Goal: Task Accomplishment & Management: Manage account settings

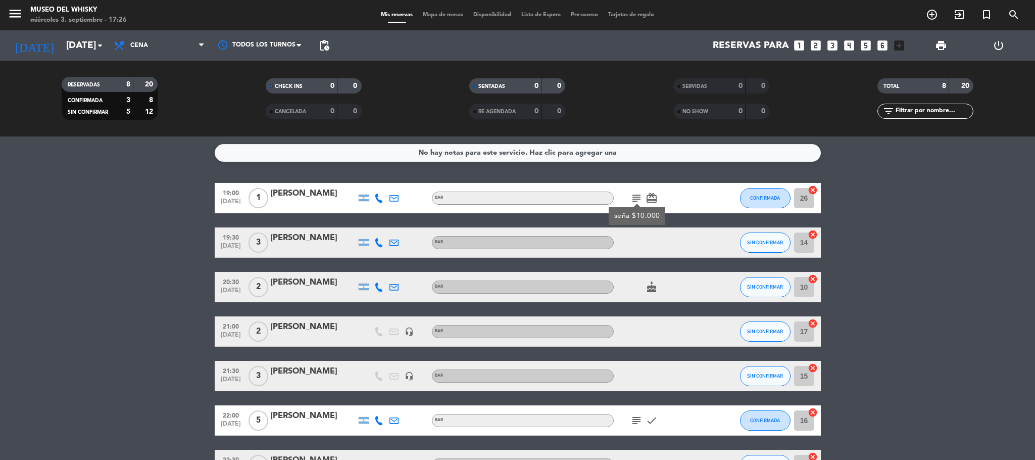
scroll to position [76, 0]
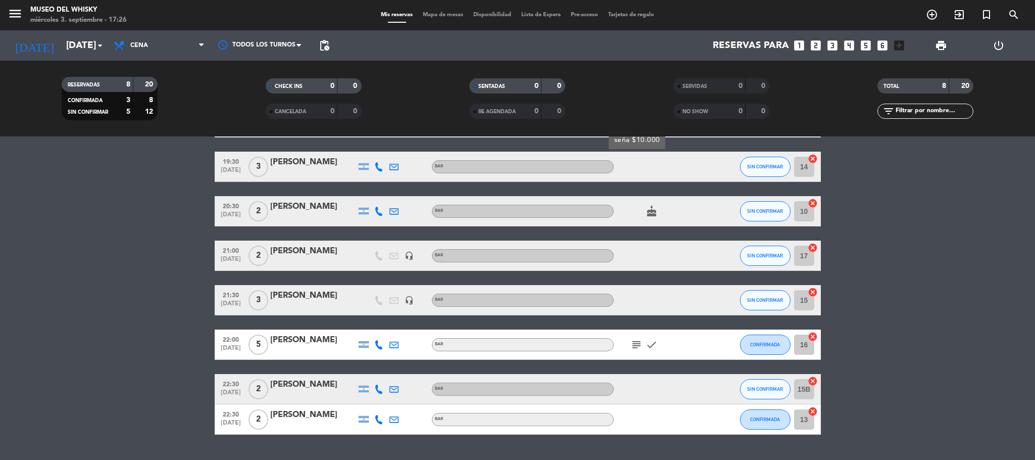
click at [135, 335] on bookings-row "19:00 [DATE] 1 [PERSON_NAME] BAR subject seña $10.000 card_giftcard CONFIRMADA …" at bounding box center [517, 270] width 1035 height 327
click at [638, 344] on icon "subject" at bounding box center [636, 344] width 12 height 12
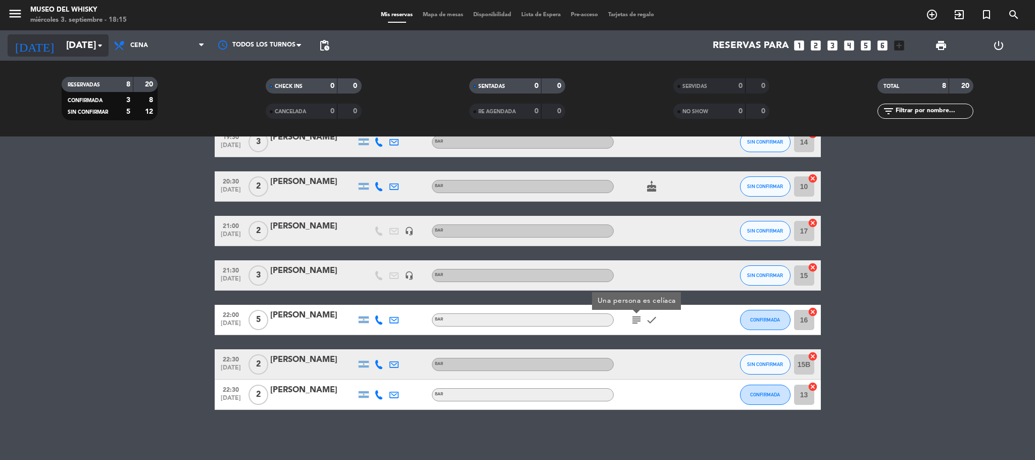
click at [79, 53] on input "[DATE]" at bounding box center [122, 45] width 122 height 21
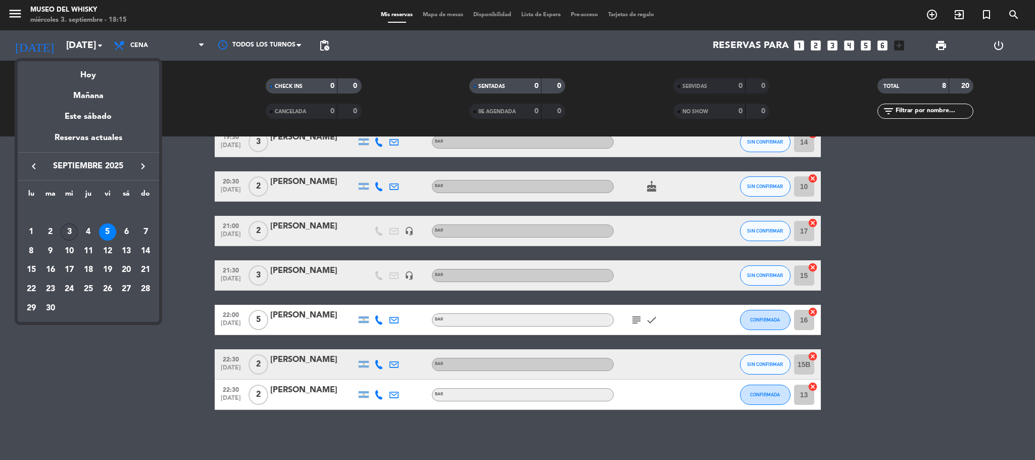
click at [69, 229] on div "3" at bounding box center [69, 231] width 17 height 17
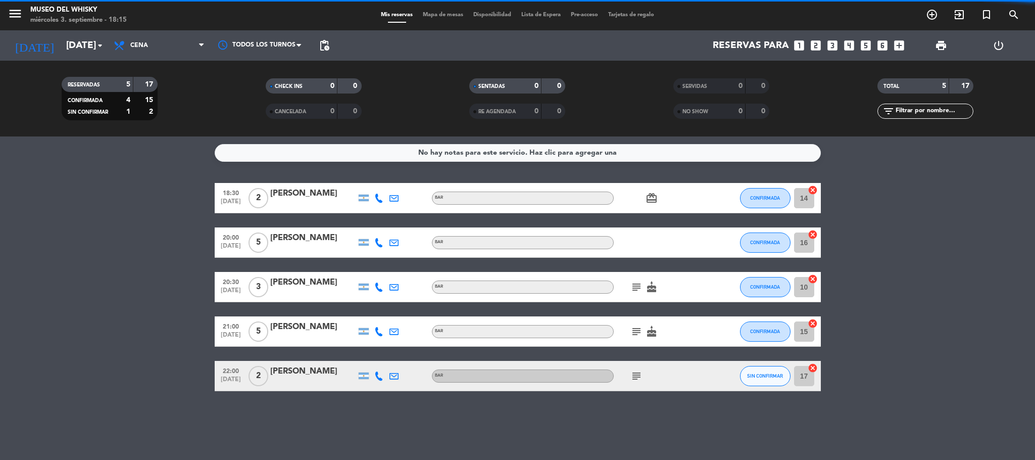
scroll to position [0, 0]
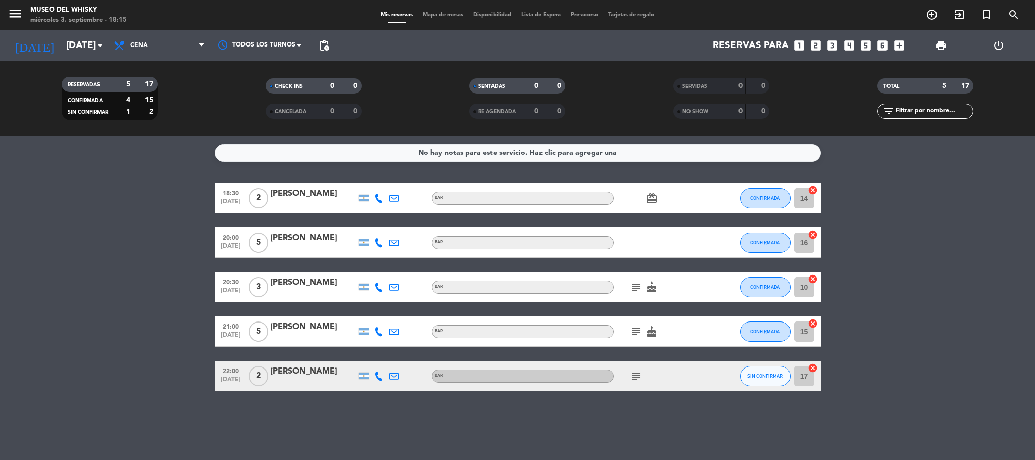
click at [635, 286] on icon "subject" at bounding box center [636, 287] width 12 height 12
click at [632, 330] on icon "subject" at bounding box center [636, 331] width 12 height 12
click at [638, 382] on div "subject" at bounding box center [659, 376] width 91 height 30
click at [636, 376] on icon "subject" at bounding box center [636, 376] width 12 height 12
click at [948, 297] on bookings-row "18:30 [DATE] 2 [PERSON_NAME] BAR card_giftcard CONFIRMADA 14 cancel 20:00 [DATE…" at bounding box center [517, 287] width 1035 height 208
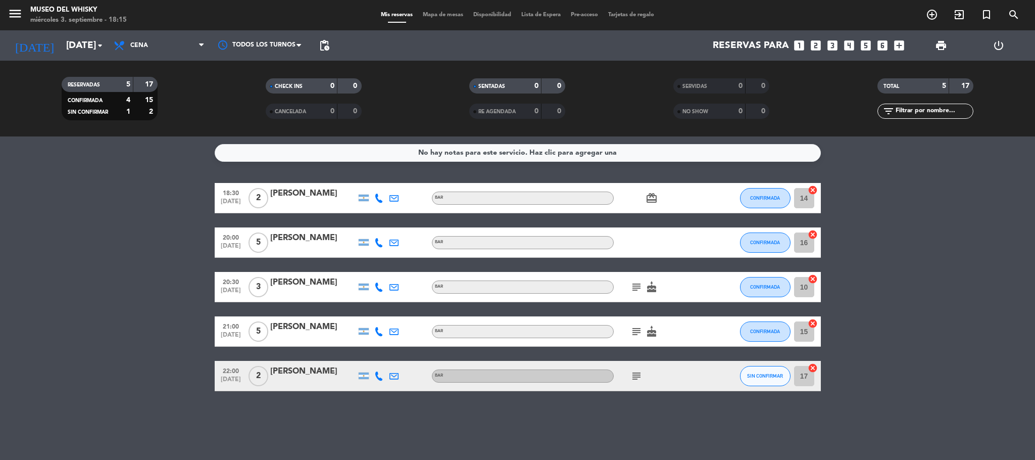
click at [942, 48] on span "print" at bounding box center [941, 45] width 12 height 12
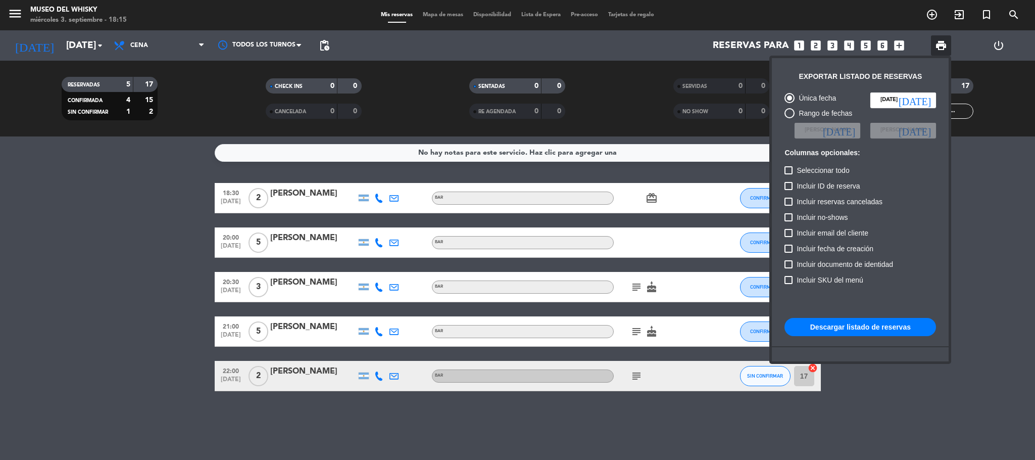
click at [868, 323] on button "Descargar listado de reservas" at bounding box center [860, 327] width 152 height 18
click at [18, 242] on div at bounding box center [517, 230] width 1035 height 460
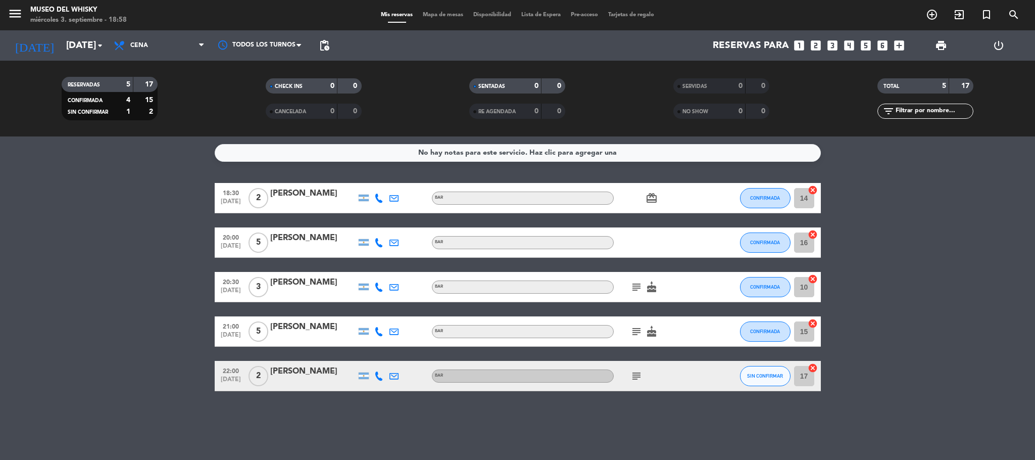
click at [636, 327] on icon "subject" at bounding box center [636, 331] width 12 height 12
click at [635, 300] on div "subject cake" at bounding box center [659, 287] width 91 height 30
click at [149, 211] on bookings-row "18:30 [DATE] 2 [PERSON_NAME] BAR card_giftcard CONFIRMADA 14 cancel 20:00 [DATE…" at bounding box center [517, 287] width 1035 height 208
click at [747, 429] on div "No hay notas para este servicio. Haz clic para agregar una 18:30 [DATE] 2 [PERS…" at bounding box center [517, 297] width 1035 height 323
drag, startPoint x: 0, startPoint y: 221, endPoint x: 113, endPoint y: 267, distance: 121.6
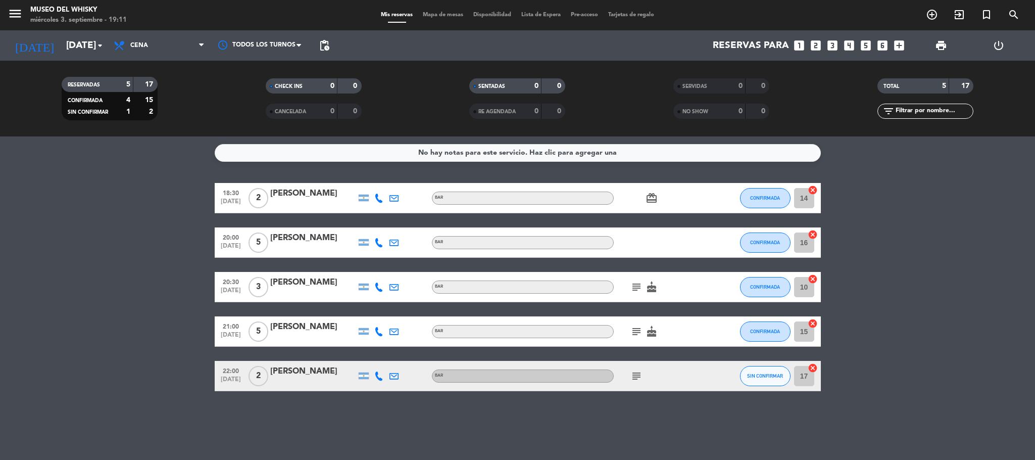
click at [113, 267] on bookings-row "18:30 [DATE] 2 [PERSON_NAME] BAR card_giftcard CONFIRMADA 14 cancel 20:00 [DATE…" at bounding box center [517, 287] width 1035 height 208
click at [168, 179] on div "No hay notas para este servicio. Haz clic para agregar una 18:30 [DATE] 2 [PERS…" at bounding box center [517, 297] width 1035 height 323
click at [68, 47] on input "[DATE]" at bounding box center [122, 45] width 122 height 21
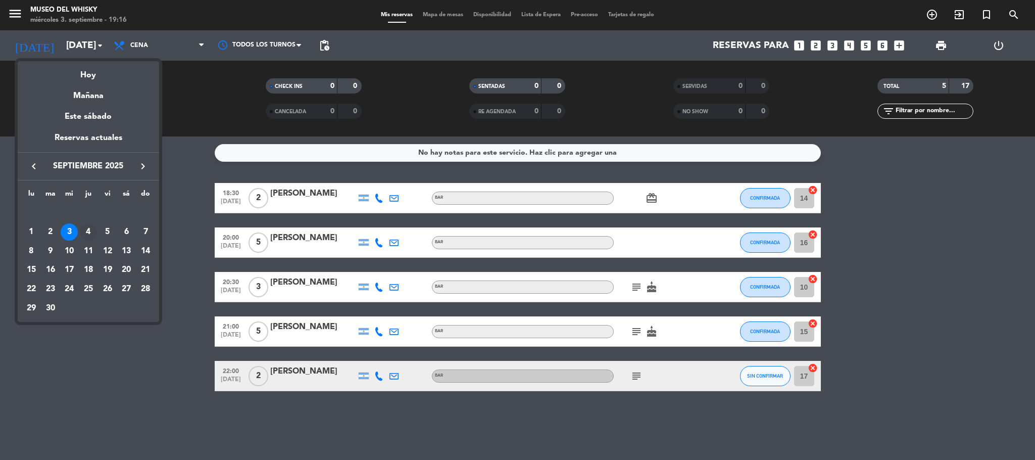
click at [91, 225] on div "4" at bounding box center [88, 231] width 17 height 17
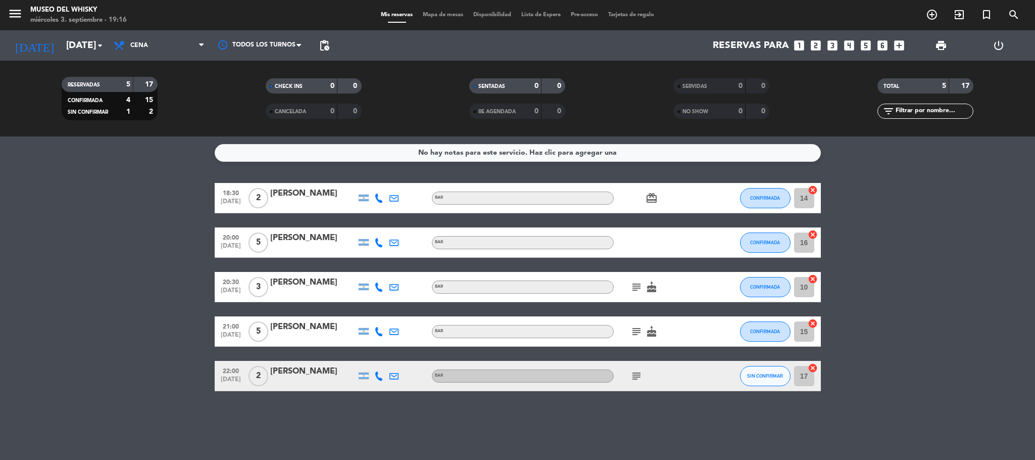
type input "[DEMOGRAPHIC_DATA][DATE]"
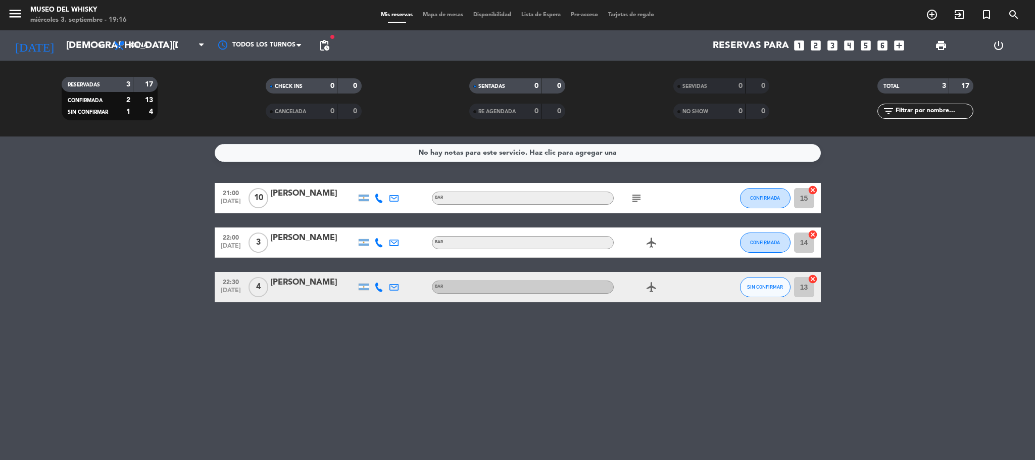
click at [635, 192] on icon "subject" at bounding box center [636, 198] width 12 height 12
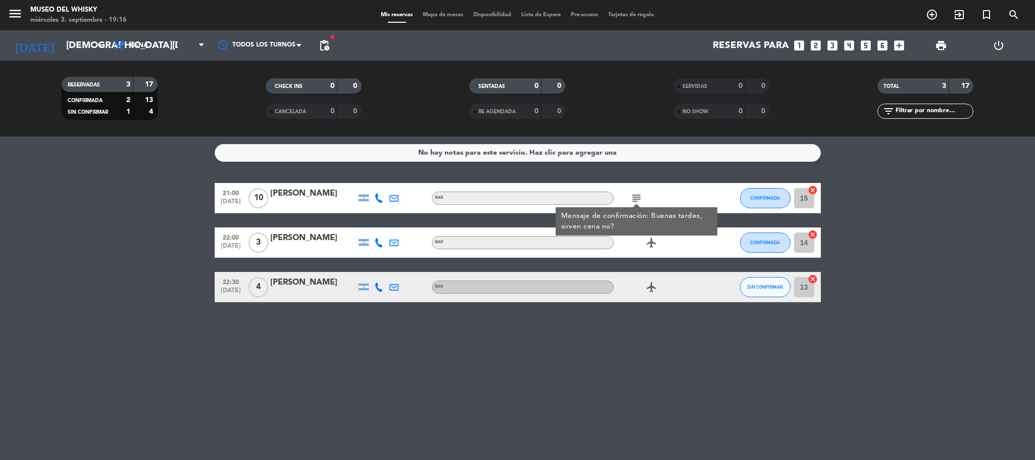
click at [295, 202] on div at bounding box center [313, 205] width 86 height 8
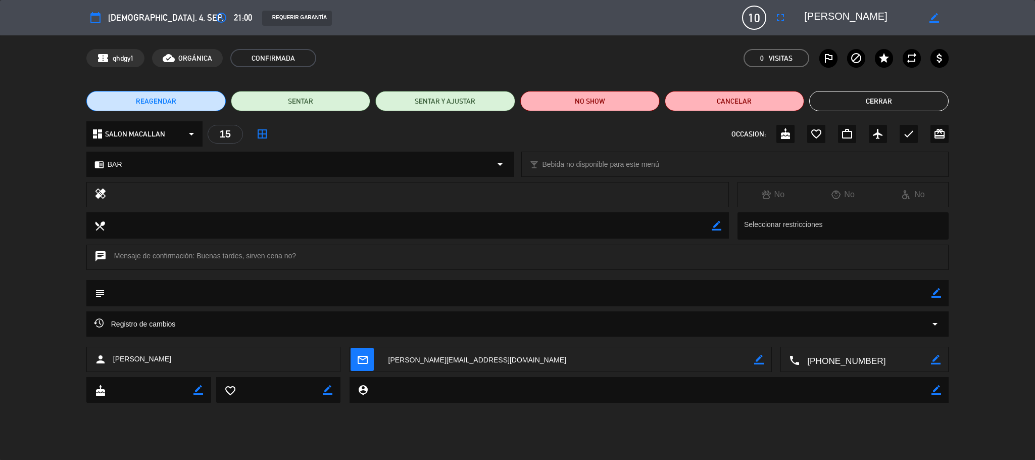
click at [839, 96] on button "Cerrar" at bounding box center [878, 101] width 139 height 20
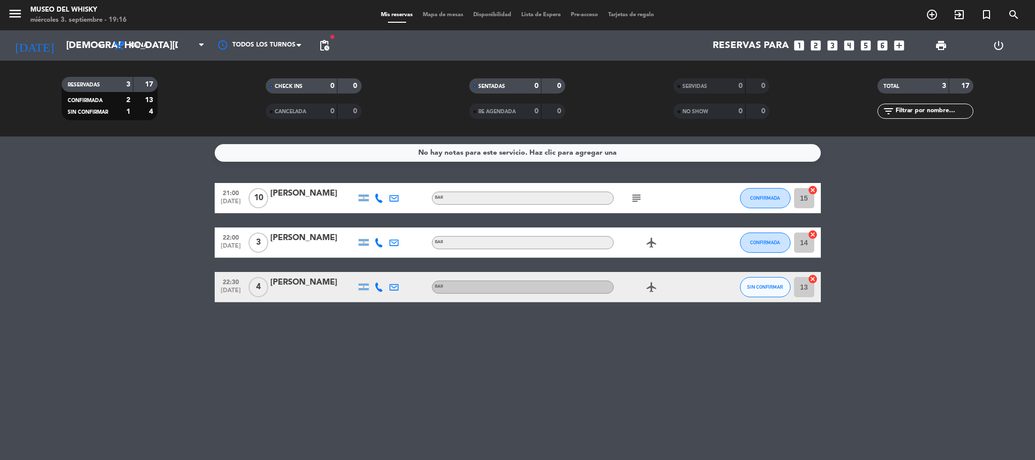
click at [638, 197] on icon "subject" at bounding box center [636, 198] width 12 height 12
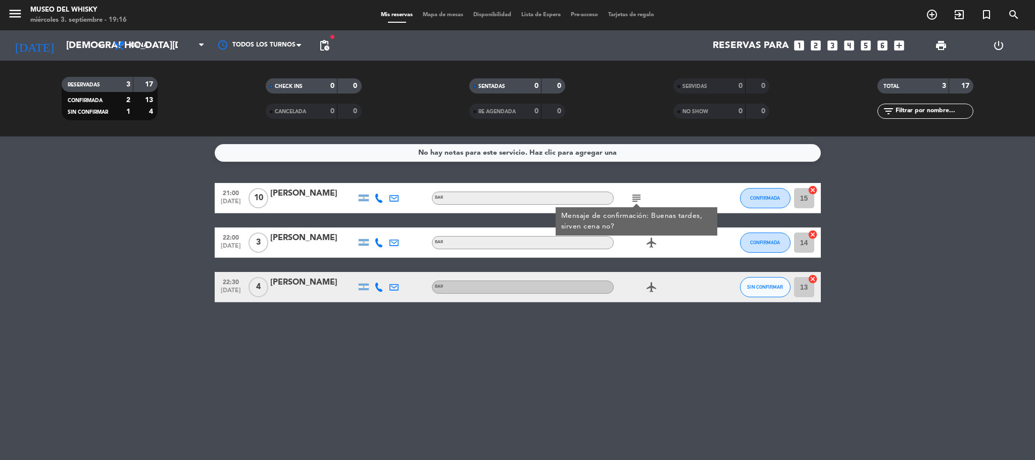
click at [279, 199] on div "[PERSON_NAME]" at bounding box center [313, 193] width 86 height 13
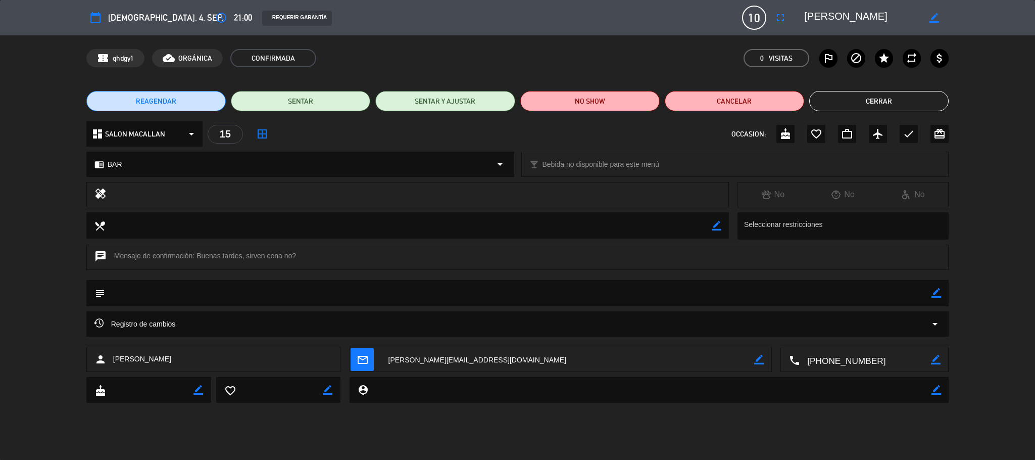
click at [864, 101] on button "Cerrar" at bounding box center [878, 101] width 139 height 20
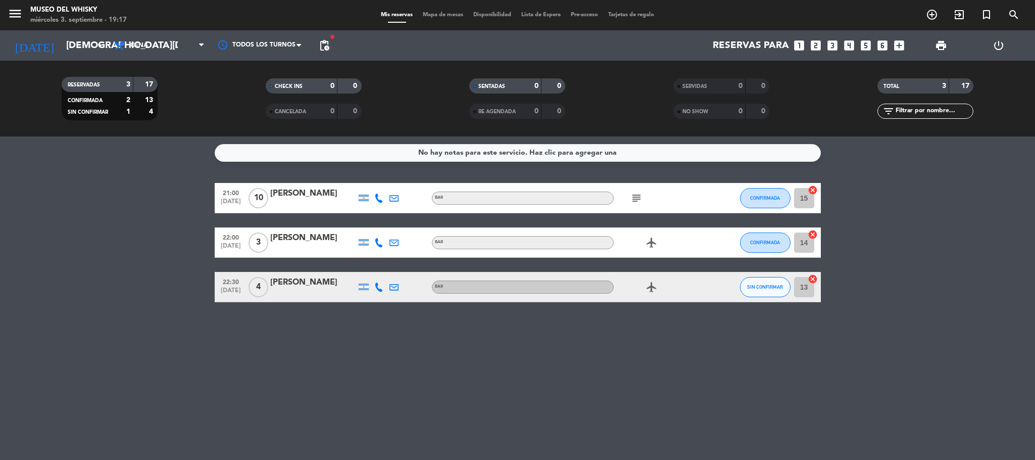
click at [294, 202] on div at bounding box center [313, 205] width 86 height 8
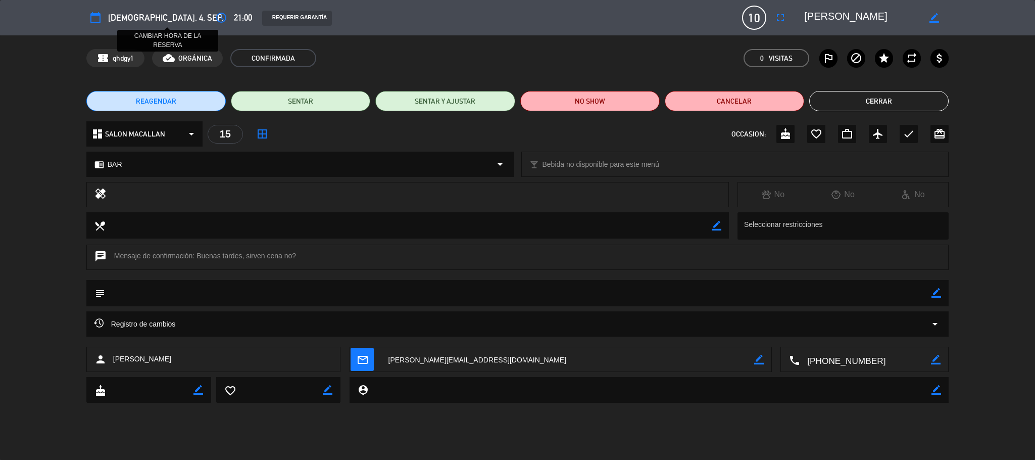
click at [215, 21] on icon "access_time" at bounding box center [221, 18] width 12 height 12
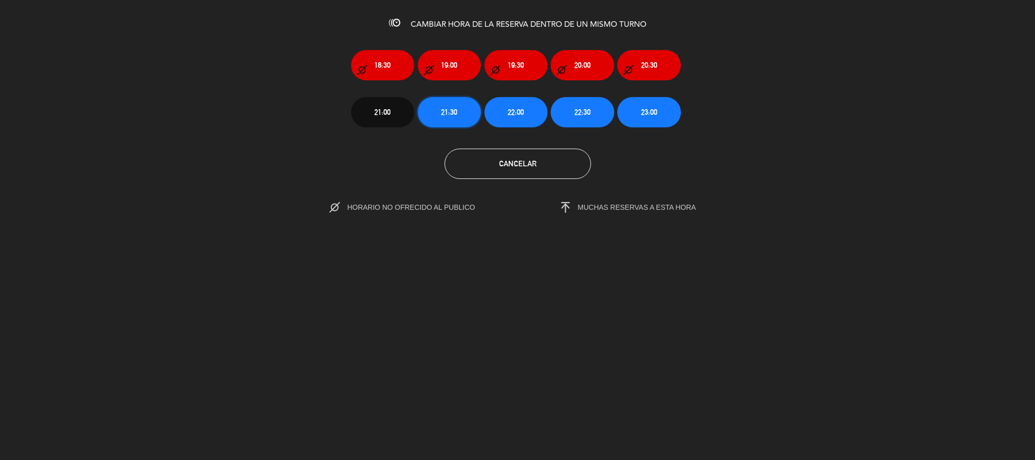
click at [452, 118] on button "21:30" at bounding box center [449, 112] width 63 height 30
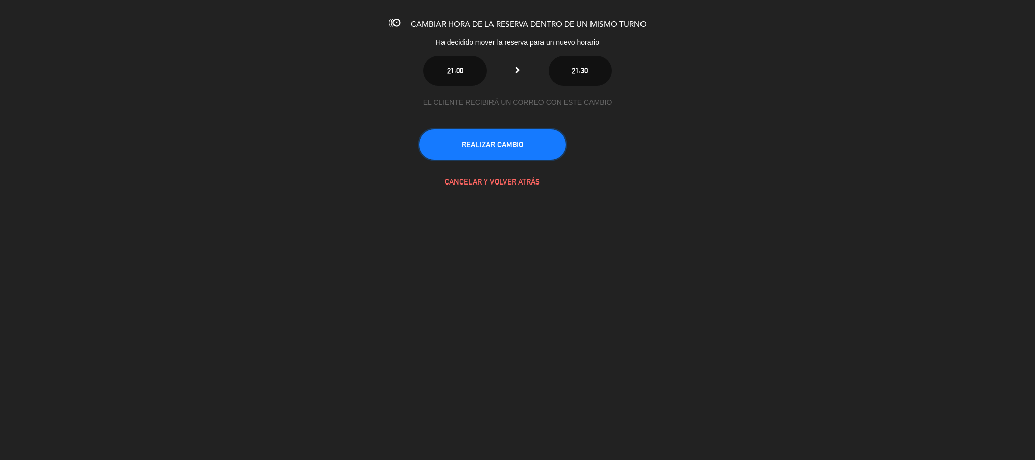
click at [498, 154] on button "REALIZAR CAMBIO" at bounding box center [492, 144] width 146 height 30
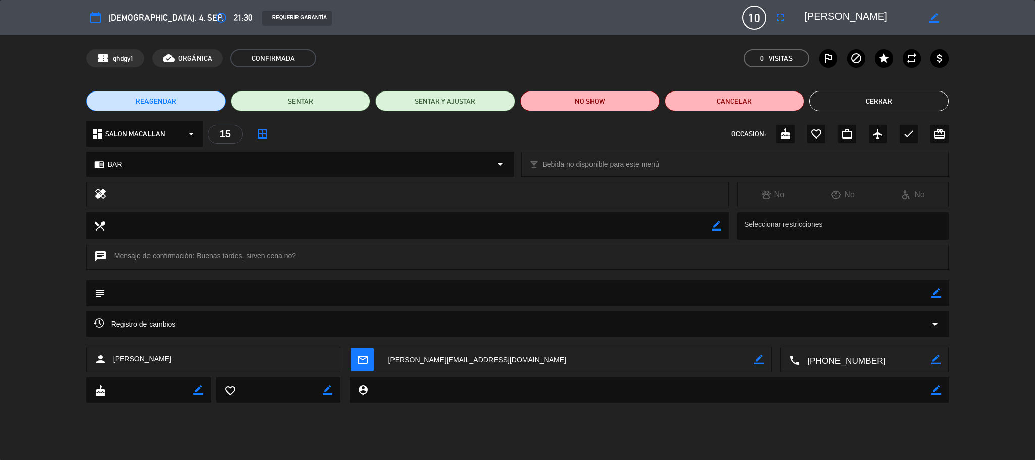
click at [839, 102] on button "Cerrar" at bounding box center [878, 101] width 139 height 20
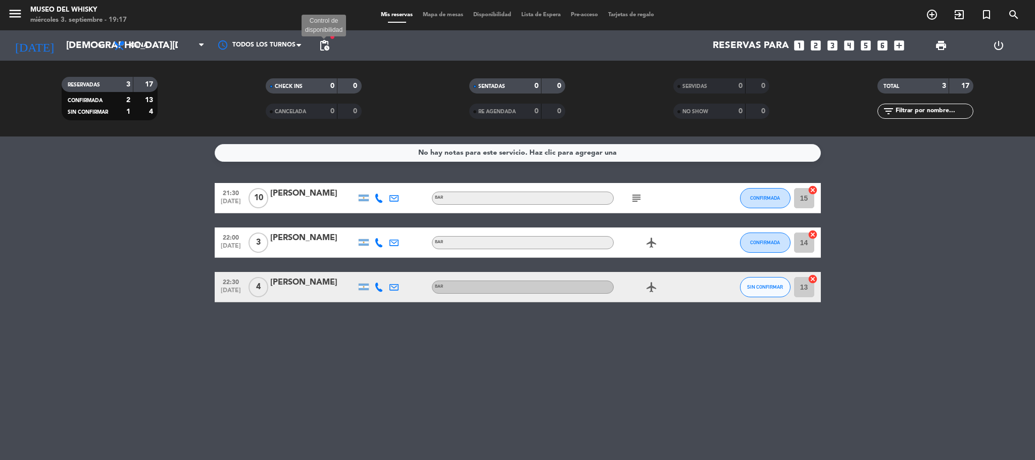
click at [327, 44] on span "pending_actions" at bounding box center [324, 45] width 12 height 12
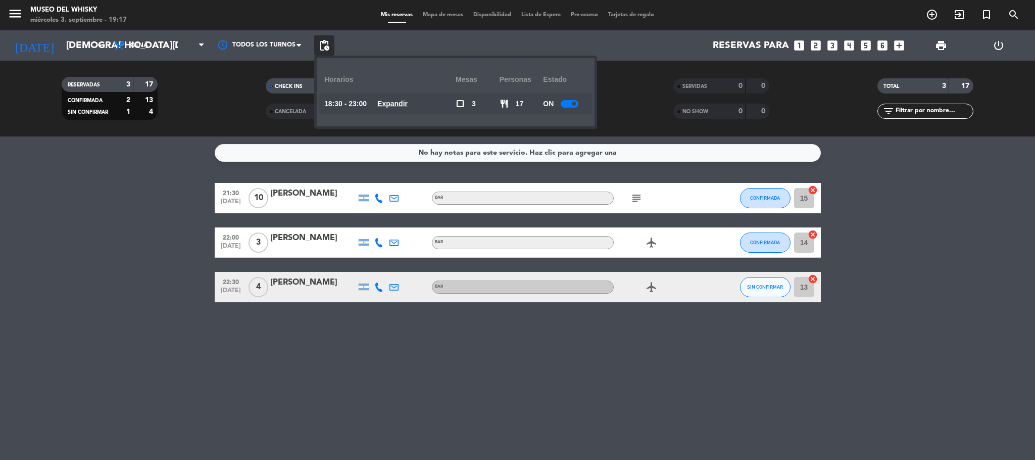
click at [403, 102] on u "Expandir" at bounding box center [392, 103] width 30 height 8
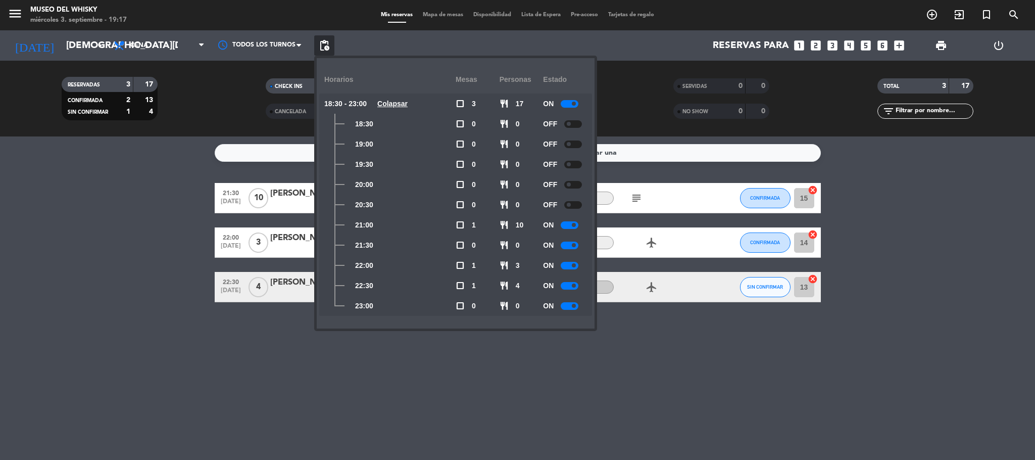
click at [139, 211] on bookings-row "21:30 [DATE] [PERSON_NAME] BAR subject CONFIRMADA 15 cancel 22:00 [DATE] [DATE]…" at bounding box center [517, 242] width 1035 height 119
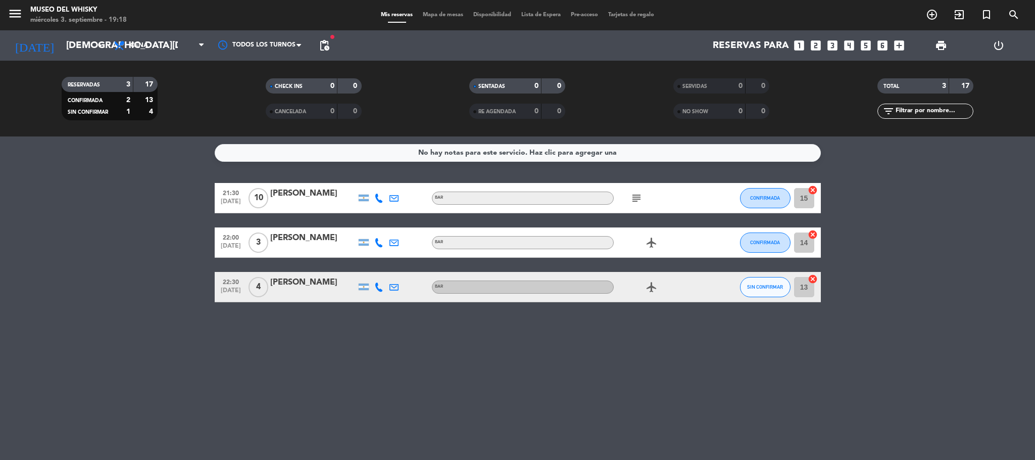
click at [332, 194] on div "[PERSON_NAME]" at bounding box center [313, 193] width 86 height 13
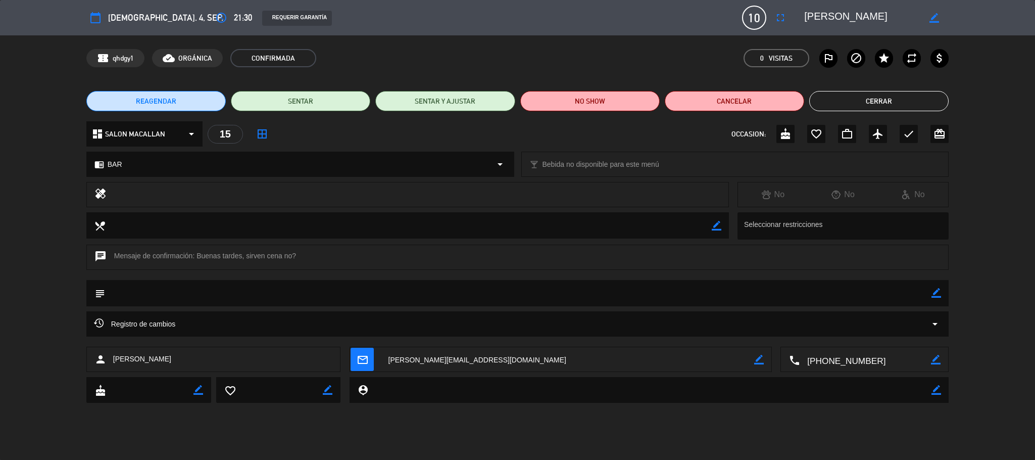
click at [48, 184] on div "healing No No No" at bounding box center [517, 197] width 1035 height 30
click at [880, 92] on button "Cerrar" at bounding box center [878, 101] width 139 height 20
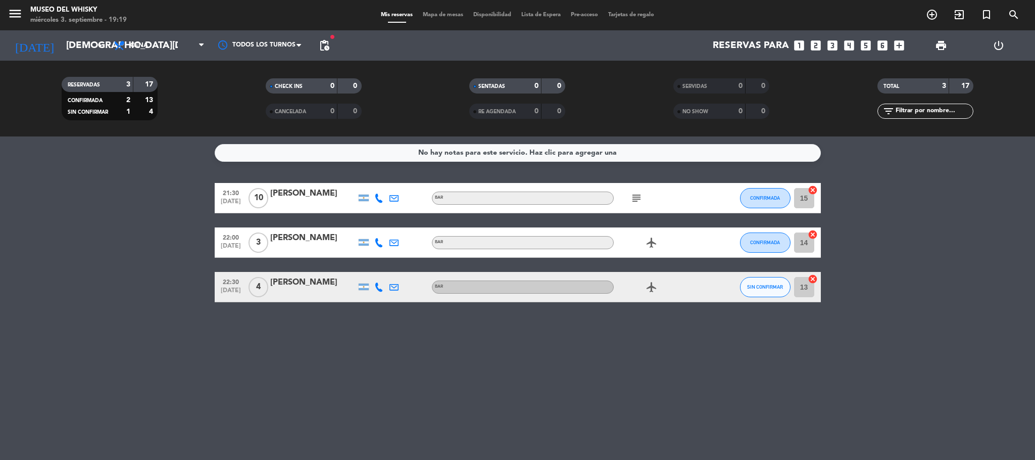
click at [7, 272] on bookings-row "21:30 [DATE] [PERSON_NAME] BAR subject CONFIRMADA 15 cancel 22:00 [DATE] [DATE]…" at bounding box center [517, 242] width 1035 height 119
click at [61, 51] on input "[DEMOGRAPHIC_DATA][DATE]" at bounding box center [122, 45] width 122 height 21
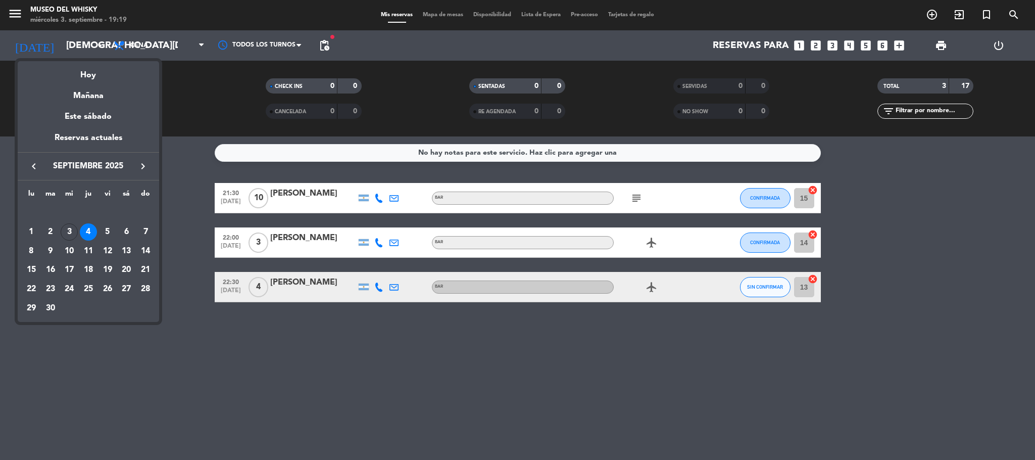
click at [188, 304] on div at bounding box center [517, 230] width 1035 height 460
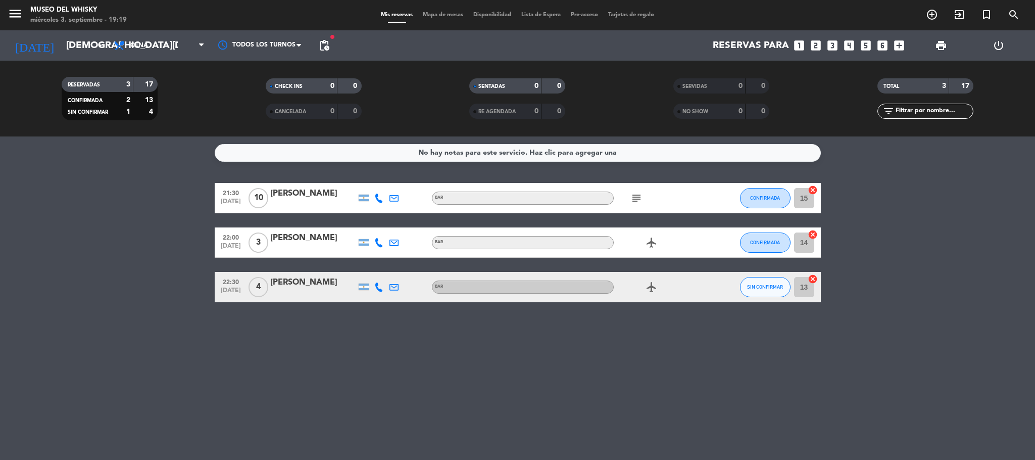
click at [635, 197] on icon "subject" at bounding box center [636, 198] width 12 height 12
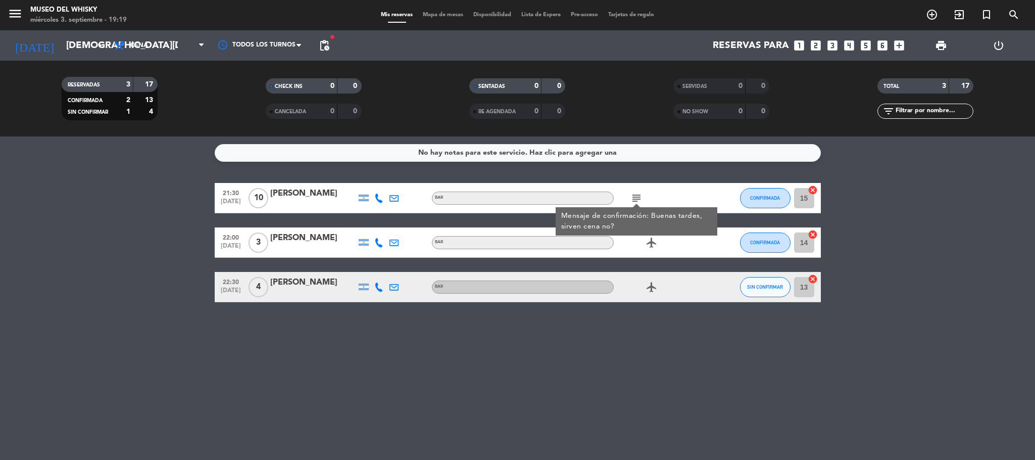
click at [72, 217] on bookings-row "21:30 [DATE] [PERSON_NAME] BAR subject Mensaje de confirmación: Buenas tardes, …" at bounding box center [517, 242] width 1035 height 119
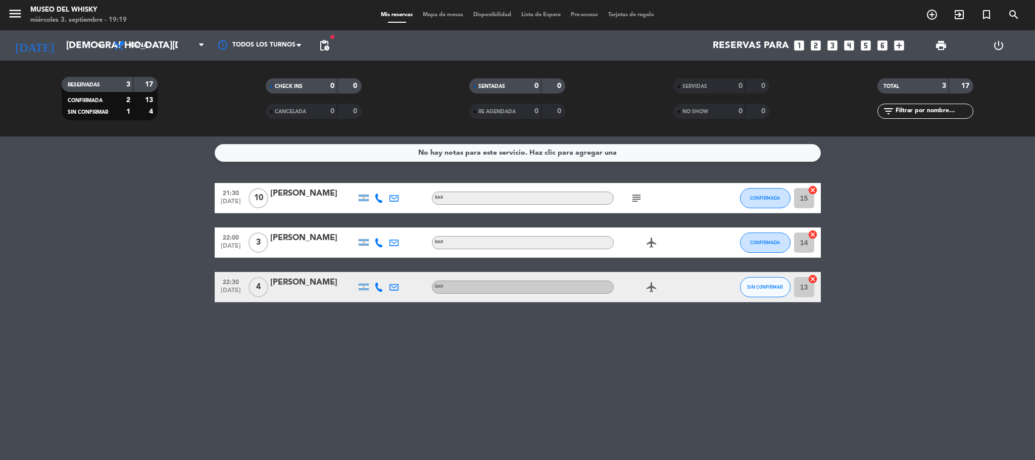
click at [142, 264] on bookings-row "21:30 [DATE] [PERSON_NAME] BAR subject CONFIRMADA 15 cancel 22:00 [DATE] [DATE]…" at bounding box center [517, 242] width 1035 height 119
click at [300, 197] on div "[PERSON_NAME]" at bounding box center [313, 193] width 86 height 13
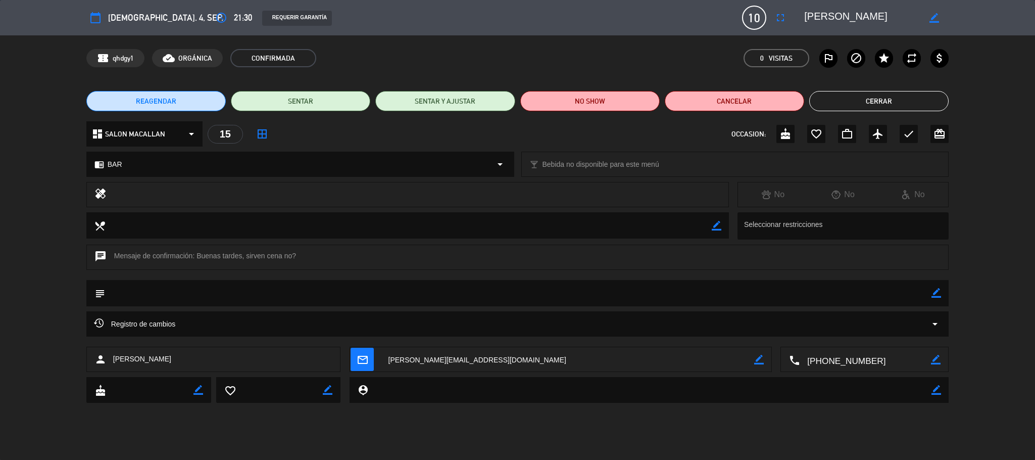
click at [843, 367] on textarea at bounding box center [864, 359] width 131 height 25
click at [850, 337] on span "Click para copiar" at bounding box center [851, 335] width 53 height 11
click at [913, 107] on button "Cerrar" at bounding box center [878, 101] width 139 height 20
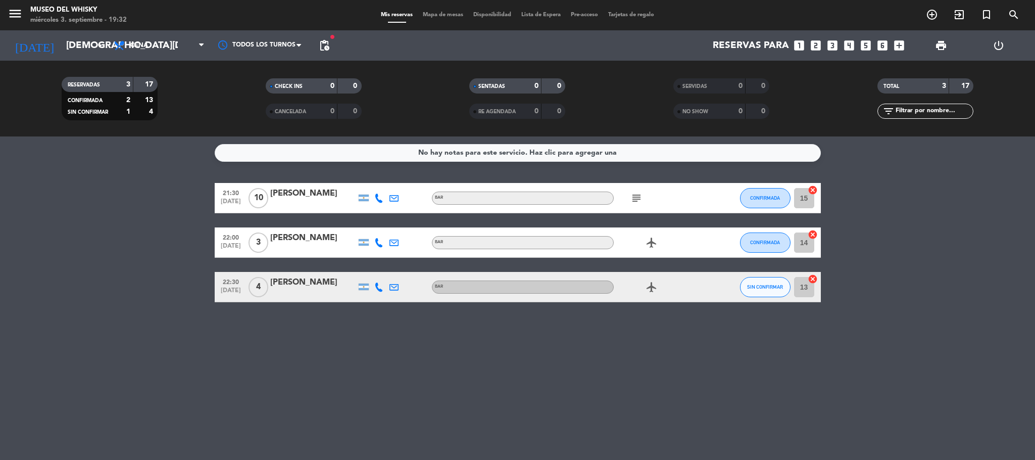
click at [278, 179] on div "No hay notas para este servicio. Haz clic para agregar una 21:30 [DATE] [PERSON…" at bounding box center [517, 297] width 1035 height 323
click at [289, 188] on div "[PERSON_NAME]" at bounding box center [313, 193] width 86 height 13
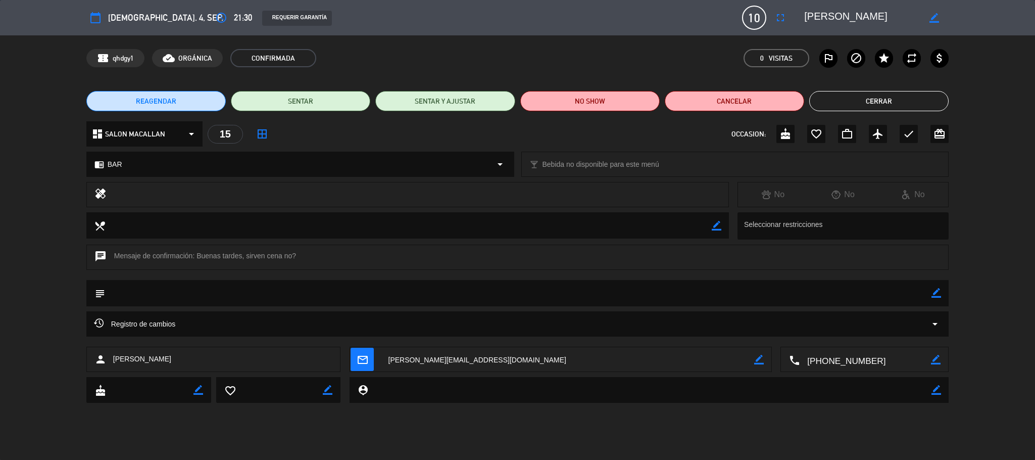
click at [132, 24] on span "[DEMOGRAPHIC_DATA]. 4, sep." at bounding box center [165, 18] width 115 height 14
click at [135, 16] on span "[DEMOGRAPHIC_DATA]. 4, sep." at bounding box center [165, 18] width 115 height 14
click at [234, 17] on span "21:30" at bounding box center [243, 18] width 18 height 14
click at [215, 17] on icon "access_time" at bounding box center [221, 18] width 12 height 12
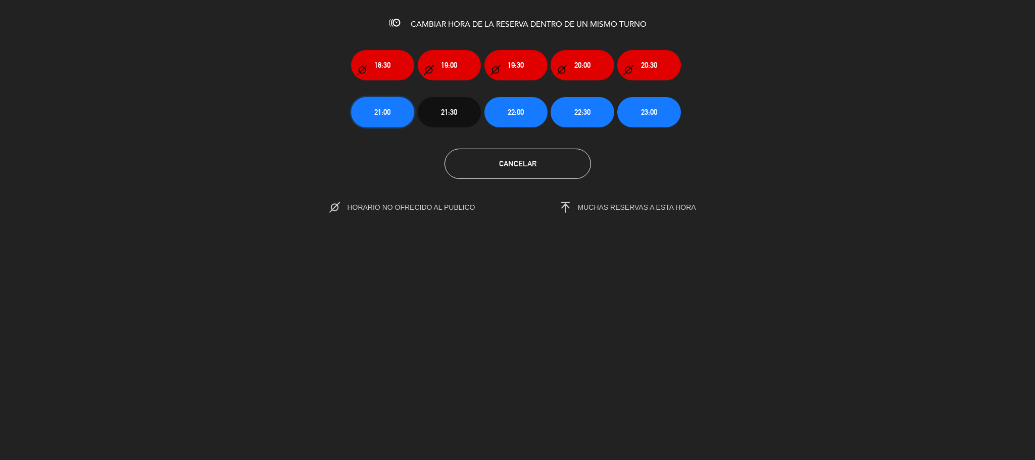
click at [372, 109] on button "21:00" at bounding box center [382, 112] width 63 height 30
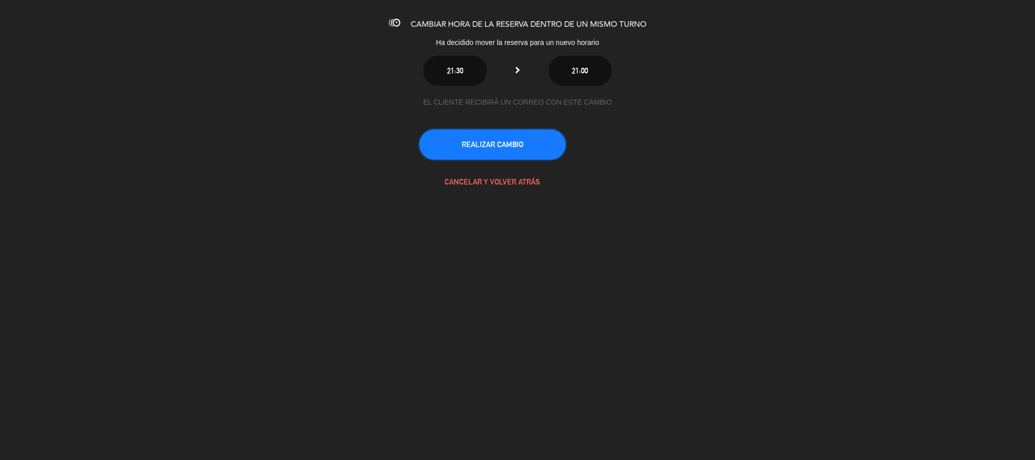
click at [449, 143] on button "REALIZAR CAMBIO" at bounding box center [492, 144] width 146 height 30
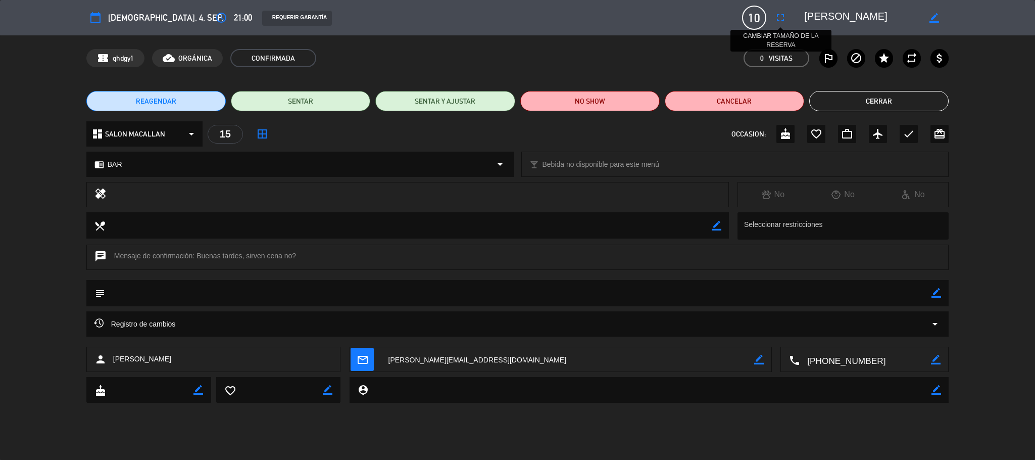
click at [775, 17] on icon "fullscreen" at bounding box center [780, 18] width 12 height 12
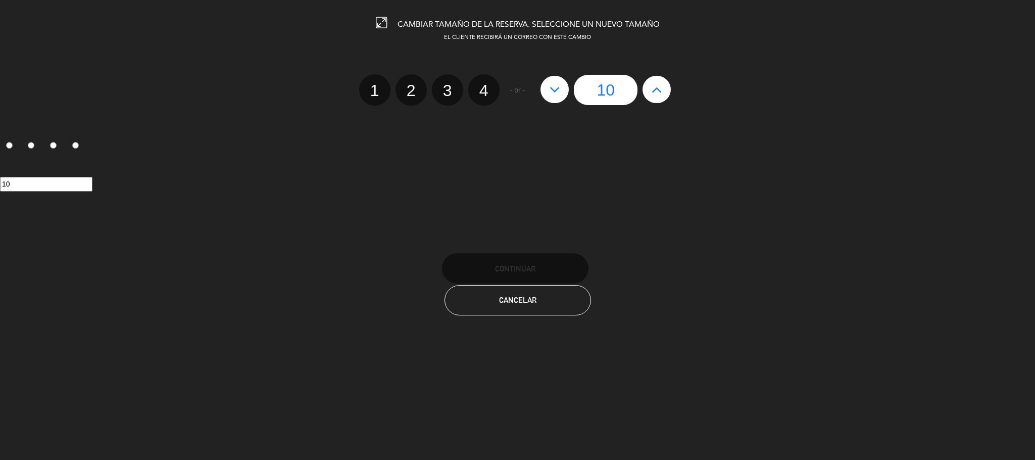
click at [656, 93] on icon at bounding box center [656, 89] width 11 height 16
type input "11"
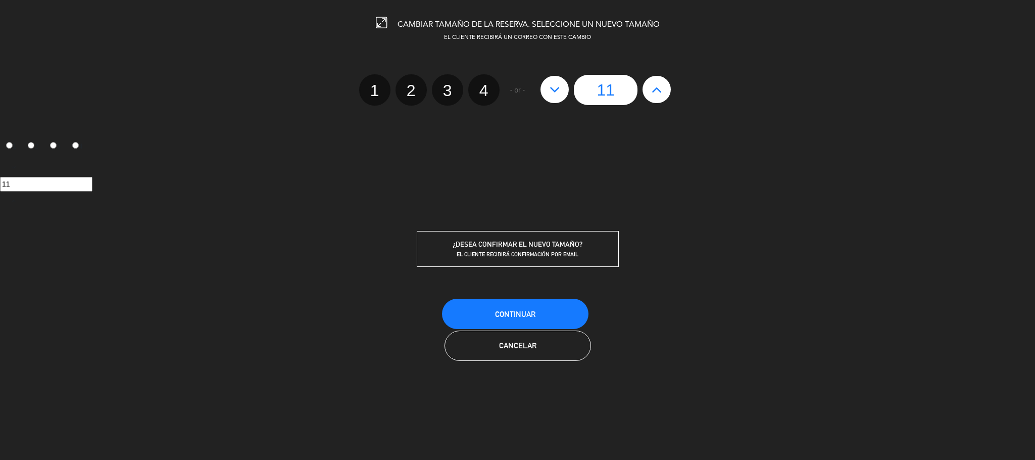
click at [656, 93] on icon at bounding box center [656, 89] width 11 height 16
type input "12"
click at [656, 93] on icon at bounding box center [656, 89] width 11 height 16
type input "13"
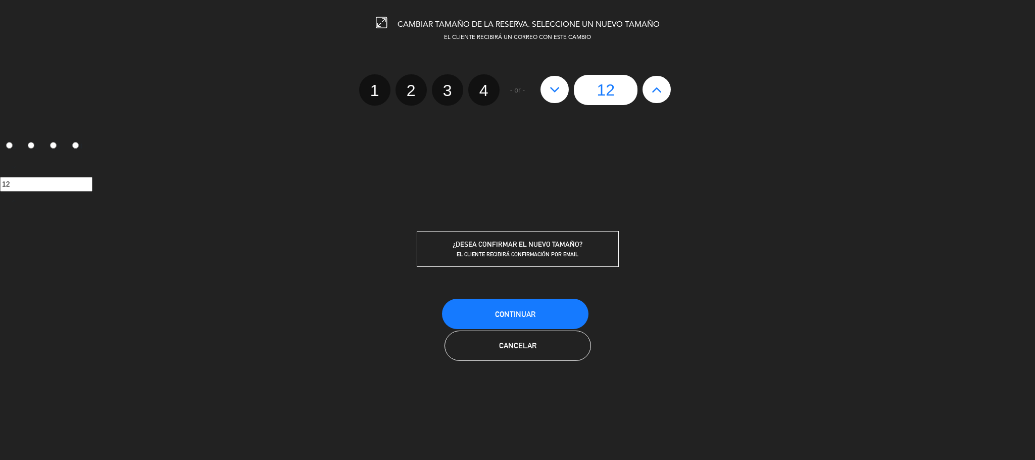
type input "13"
click at [523, 307] on button "Continuar" at bounding box center [515, 313] width 146 height 30
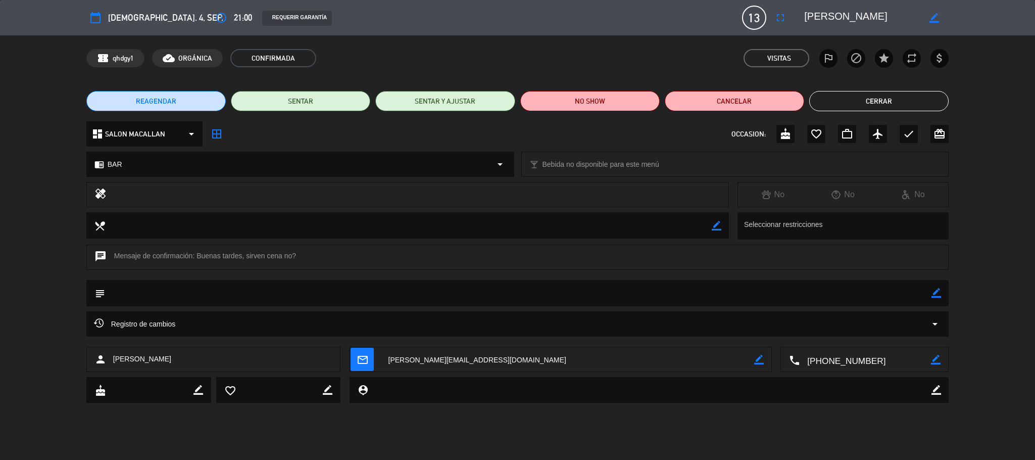
click at [944, 297] on div "subject border_color" at bounding box center [517, 293] width 863 height 26
click at [929, 292] on textarea at bounding box center [518, 293] width 827 height 26
click at [939, 292] on icon "border_color" at bounding box center [936, 293] width 10 height 10
click at [894, 295] on textarea at bounding box center [518, 293] width 827 height 26
type textarea "seña $130.000"
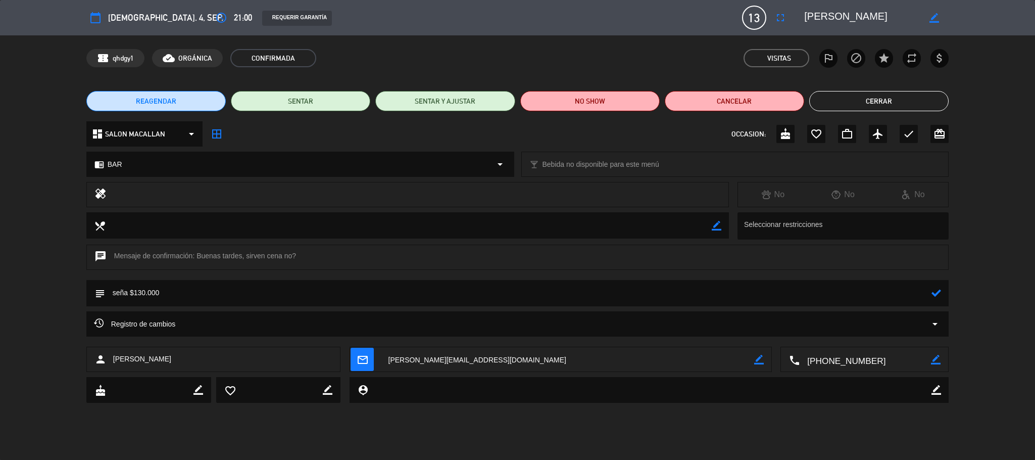
click at [934, 291] on icon at bounding box center [936, 293] width 10 height 10
click at [908, 108] on button "Cerrar" at bounding box center [878, 101] width 139 height 20
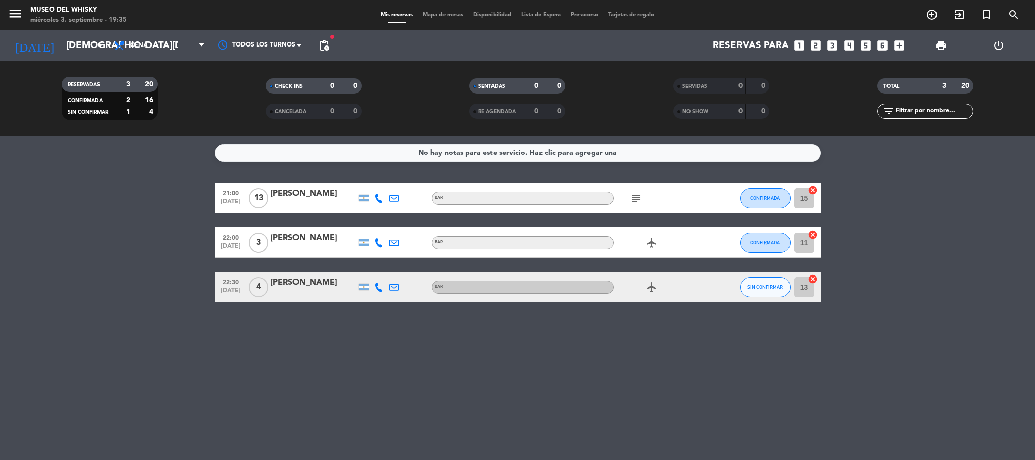
click at [631, 196] on icon "subject" at bounding box center [636, 198] width 12 height 12
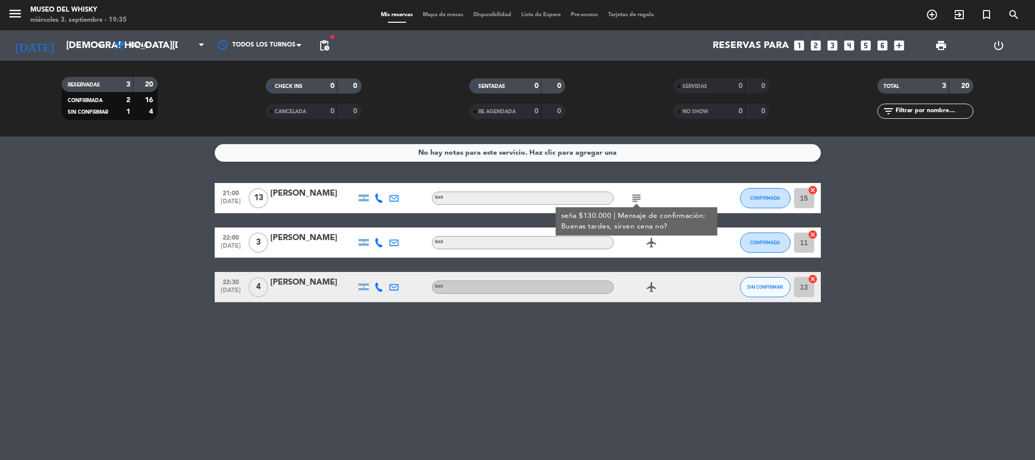
click at [81, 271] on bookings-row "21:00 [DATE] [PERSON_NAME] BAR subject seña $130.000 | Mensaje de confirmación:…" at bounding box center [517, 242] width 1035 height 119
